Goal: Information Seeking & Learning: Check status

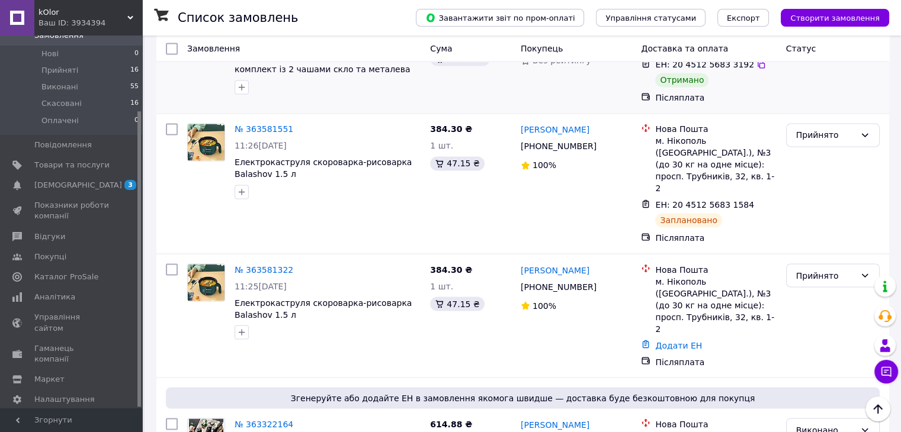
scroll to position [2011, 0]
click at [74, 232] on link "Відгуки" at bounding box center [73, 237] width 146 height 20
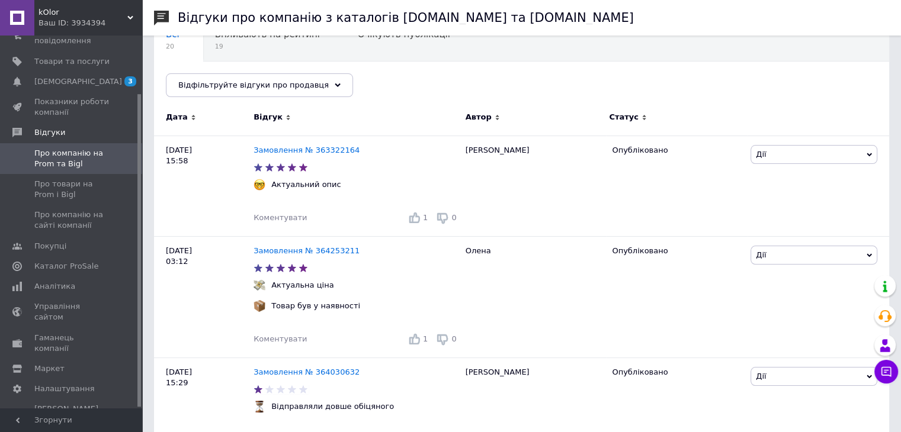
scroll to position [237, 0]
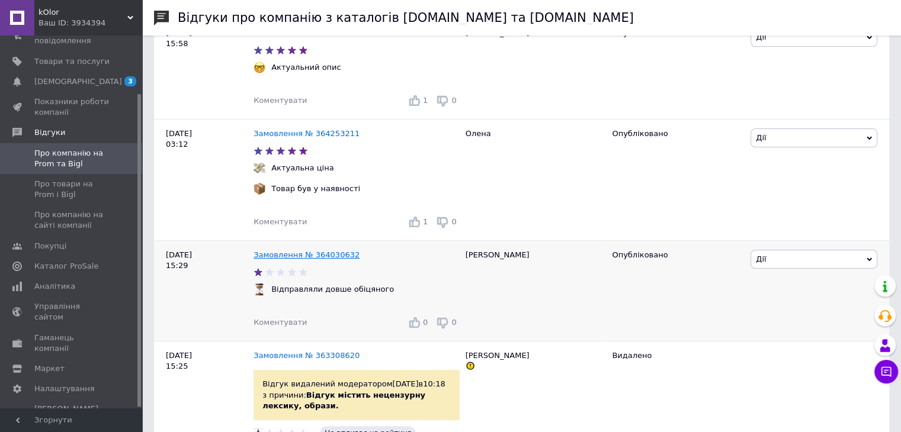
click at [320, 255] on link "Замовлення № 364030632" at bounding box center [306, 254] width 106 height 9
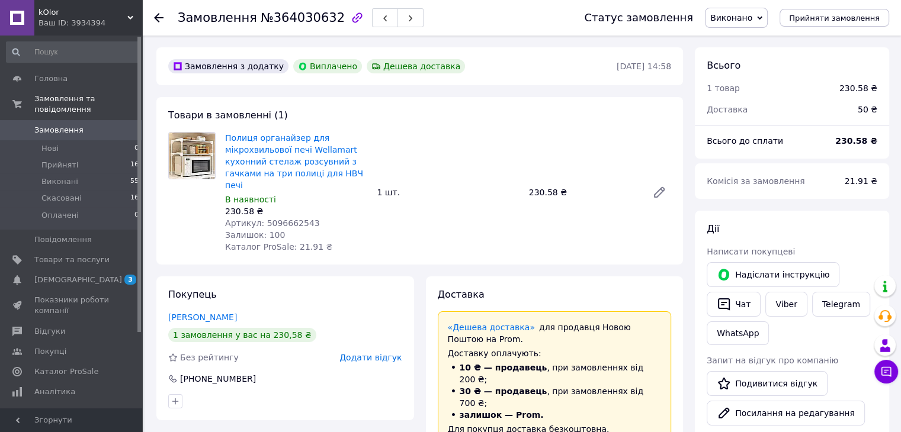
scroll to position [69, 0]
click at [193, 156] on img at bounding box center [192, 156] width 46 height 46
click at [249, 143] on link "Полиця органайзер для мікрохвильової печі Wellamart кухонний стелаж розсувний з…" at bounding box center [294, 161] width 138 height 57
